Goal: Transaction & Acquisition: Purchase product/service

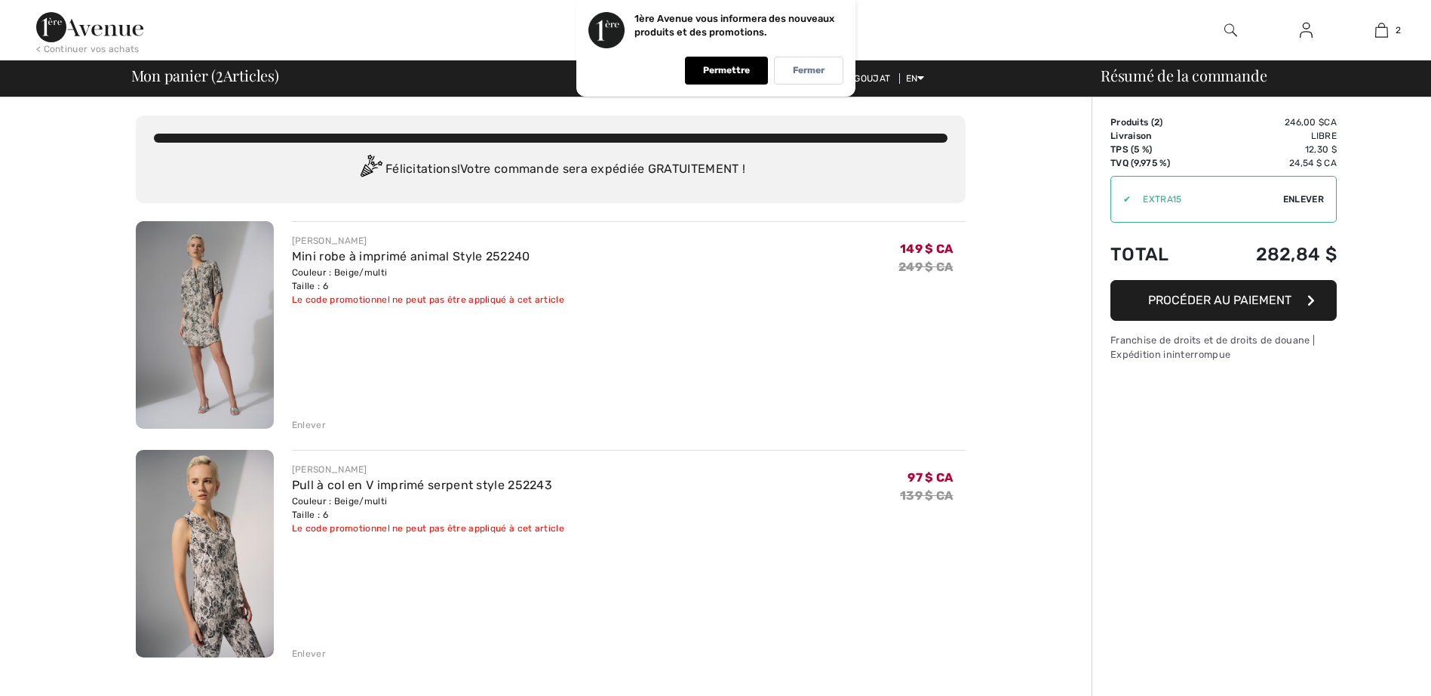
checkbox input "true"
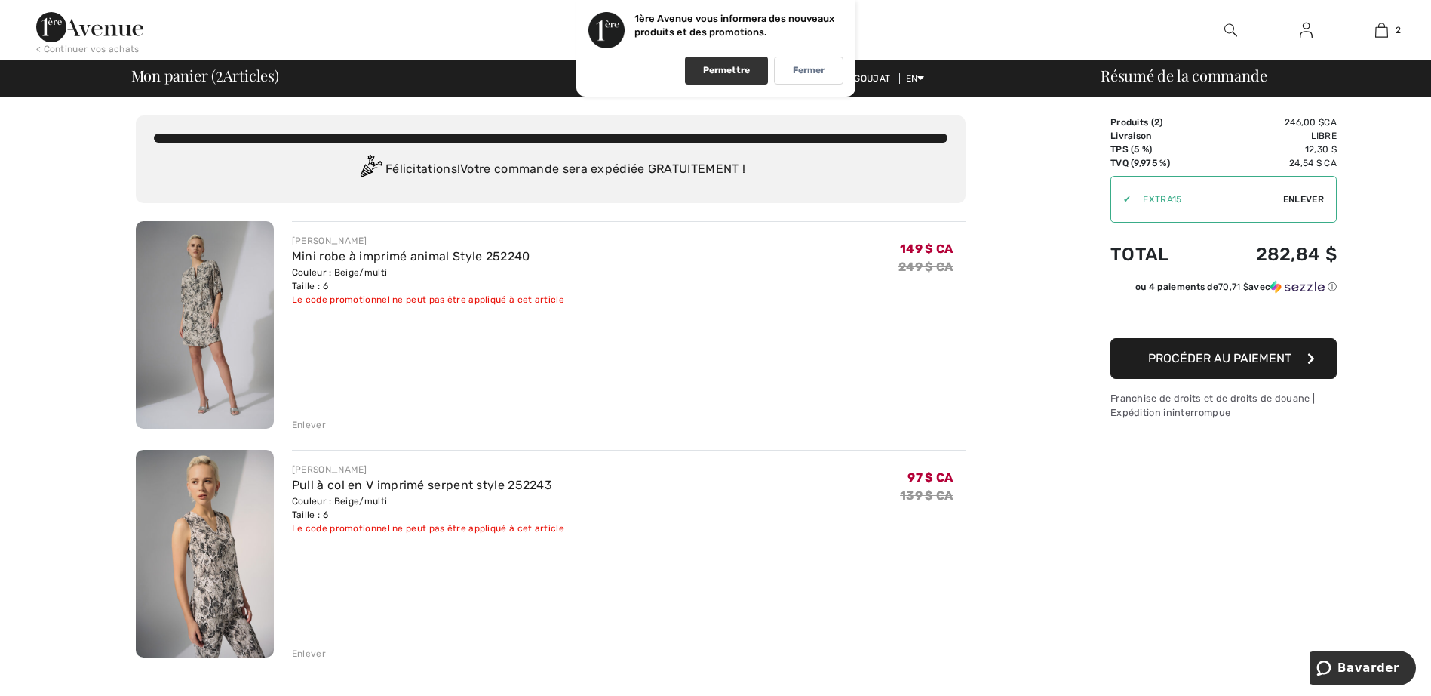
click at [726, 69] on p "Permettre" at bounding box center [726, 70] width 47 height 11
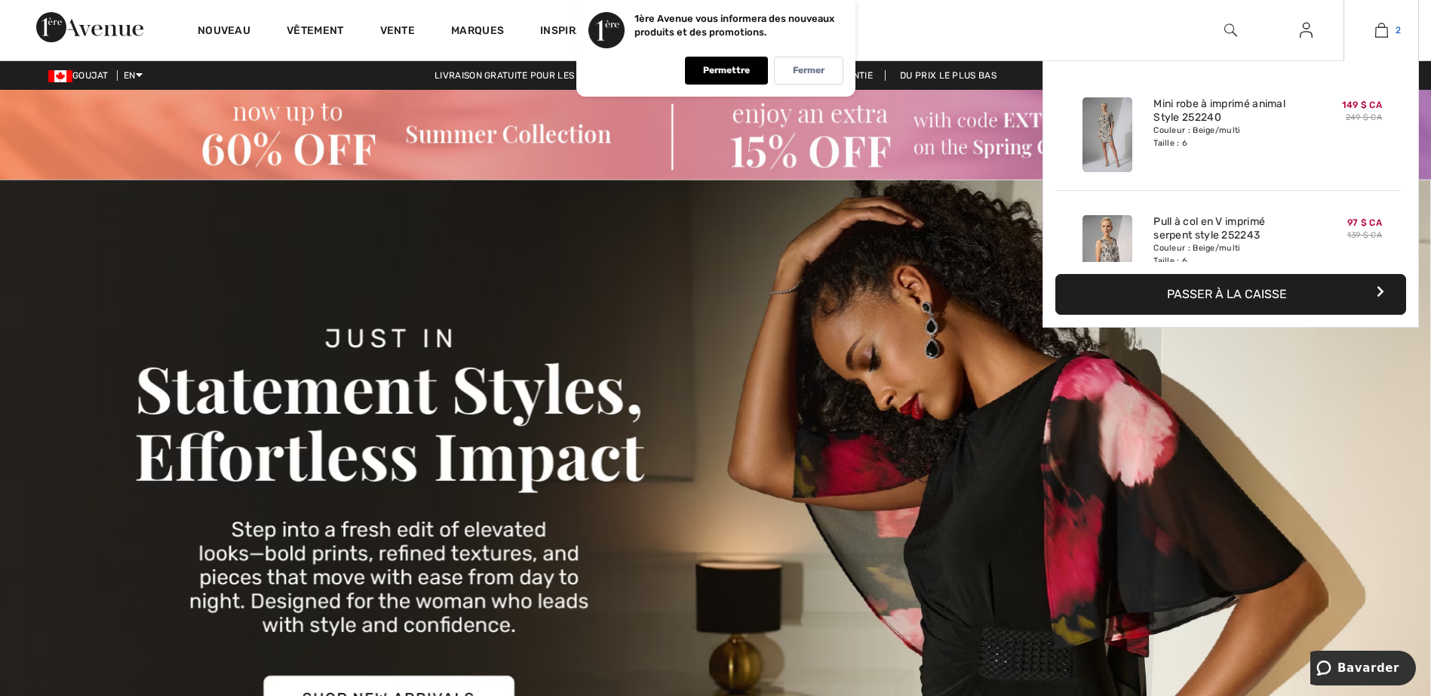
click at [1381, 29] on img at bounding box center [1381, 30] width 13 height 18
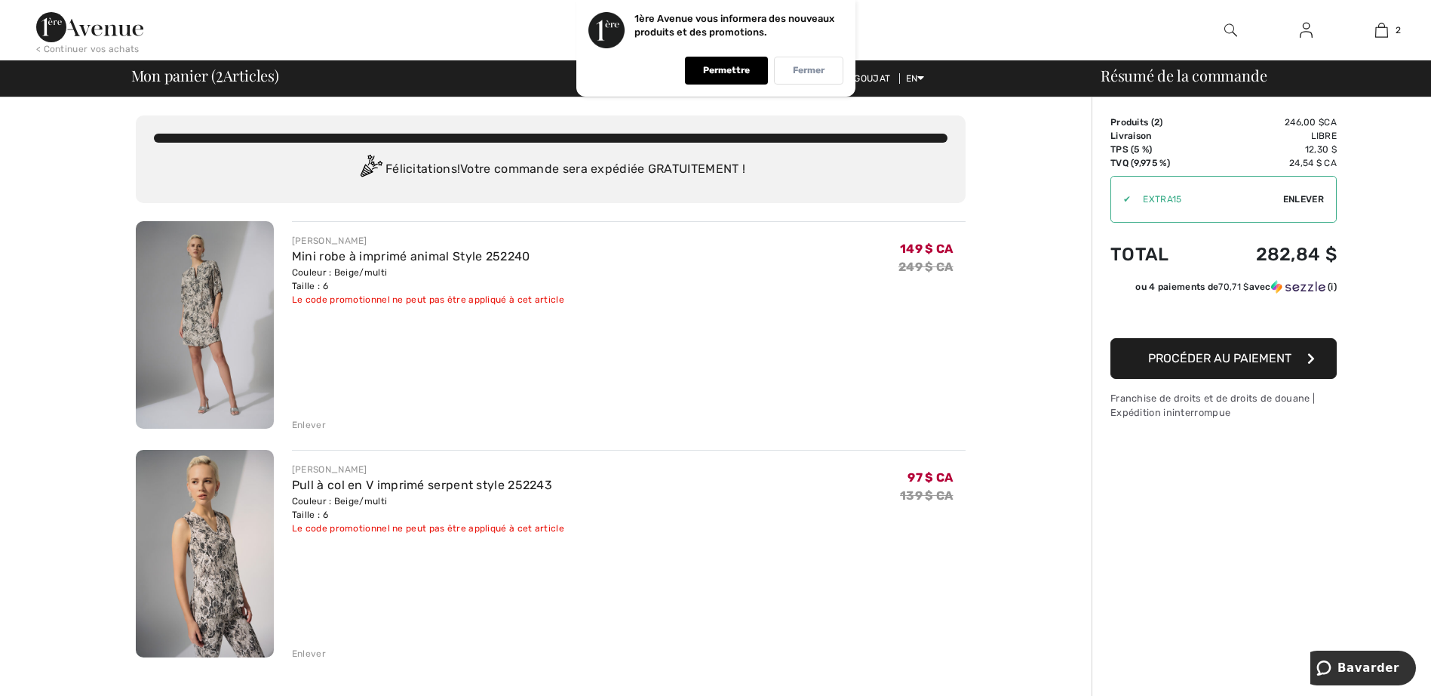
click at [806, 66] on p "Fermer" at bounding box center [809, 70] width 32 height 11
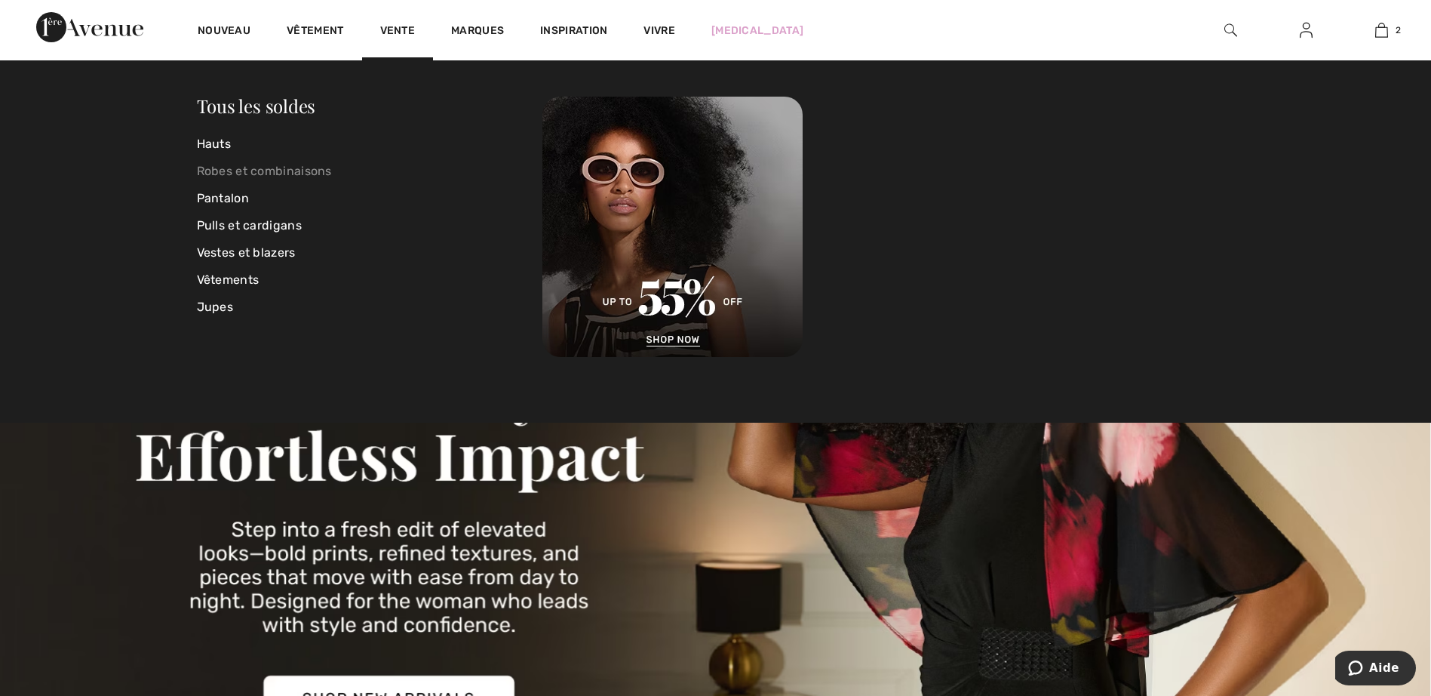
click at [308, 170] on link "Robes et combinaisons" at bounding box center [370, 171] width 346 height 27
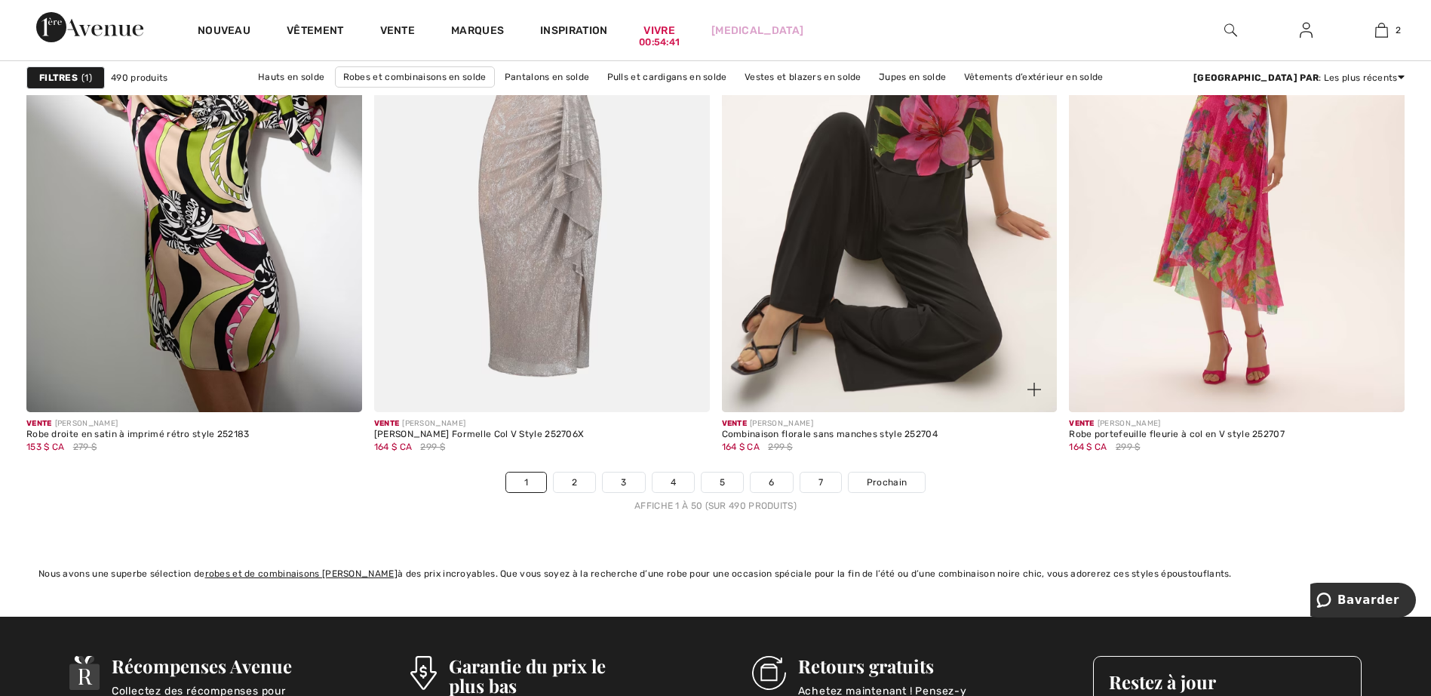
scroll to position [8827, 0]
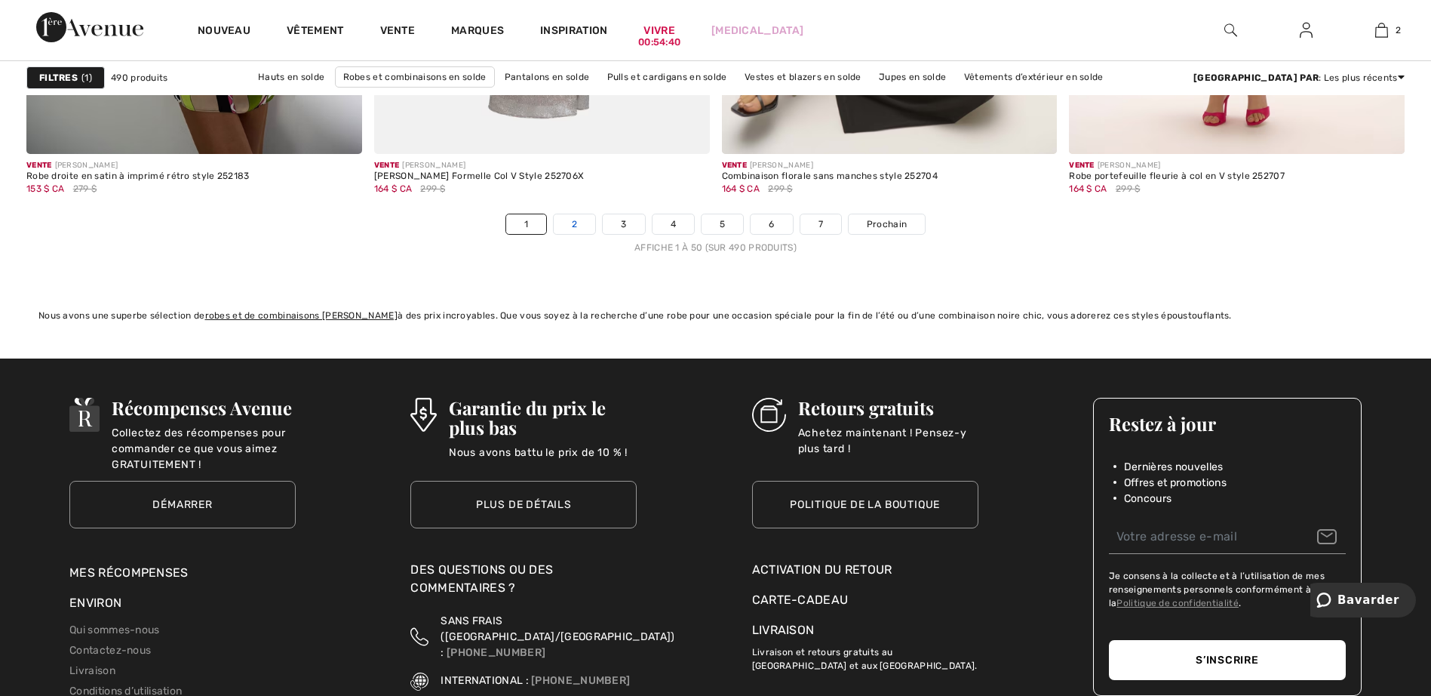
click at [571, 219] on link "2" at bounding box center [574, 224] width 41 height 20
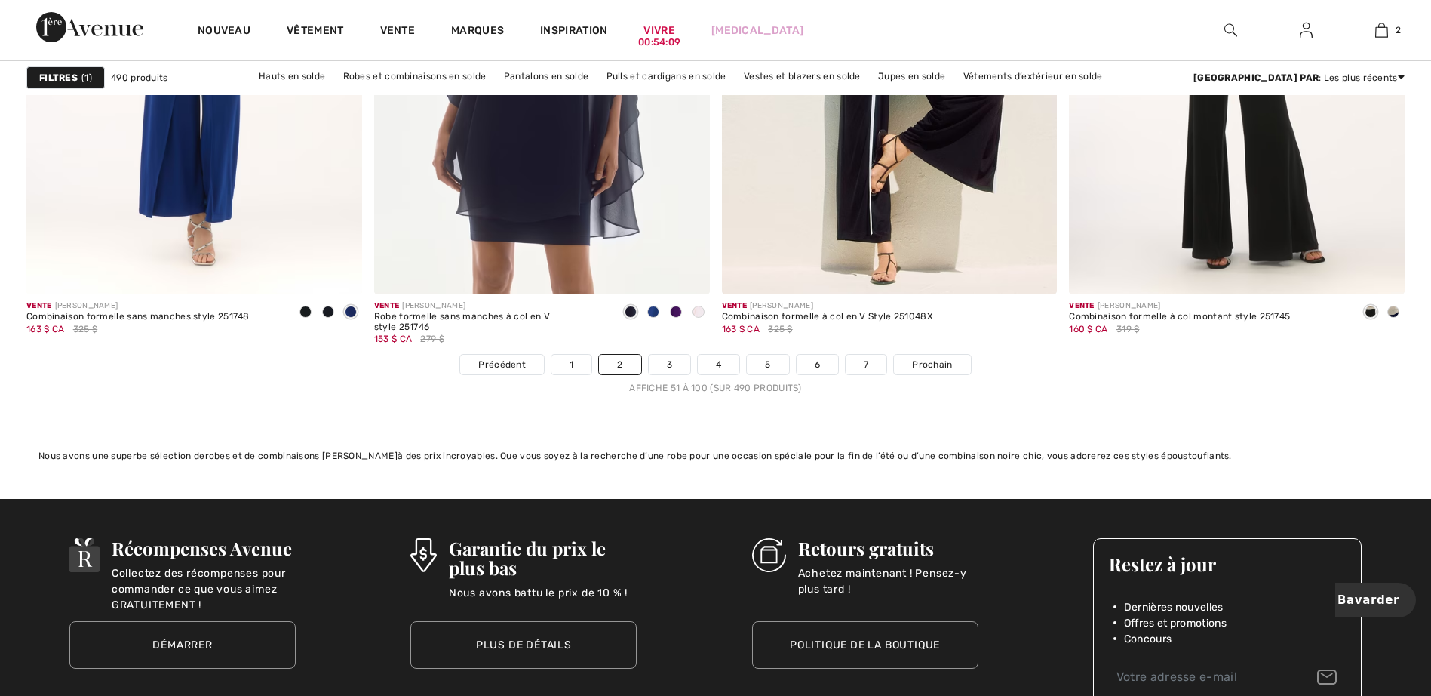
scroll to position [8977, 0]
